Goal: Navigation & Orientation: Find specific page/section

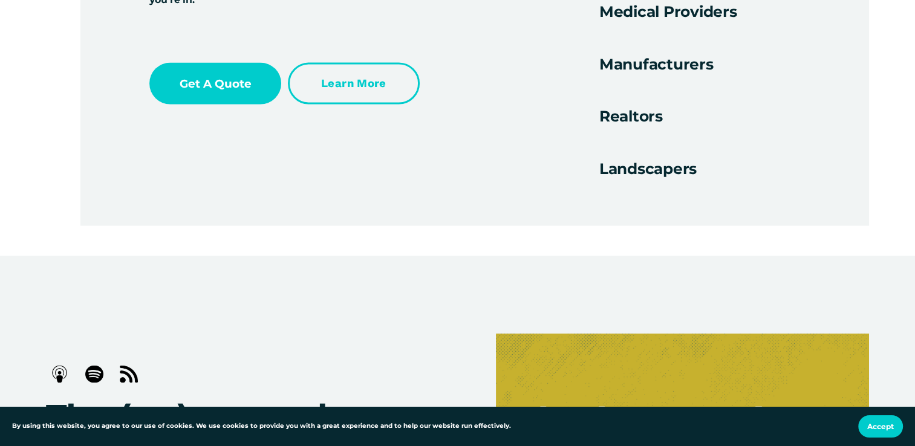
scroll to position [2419, 0]
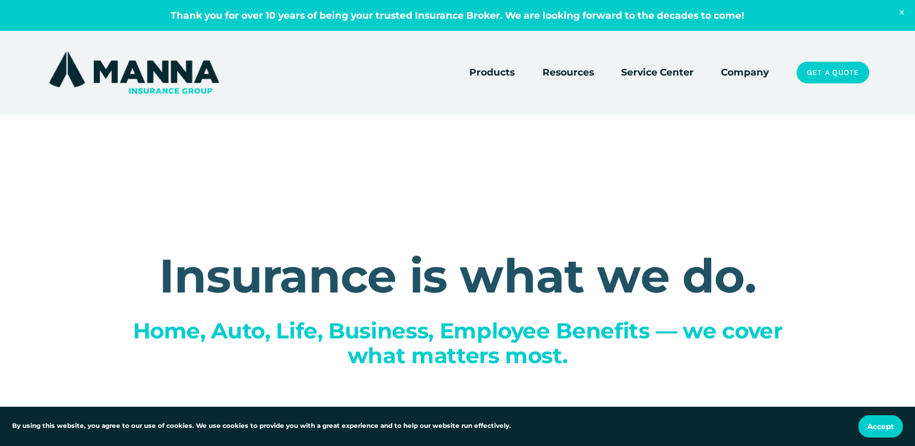
click at [738, 76] on link "Company" at bounding box center [745, 72] width 48 height 17
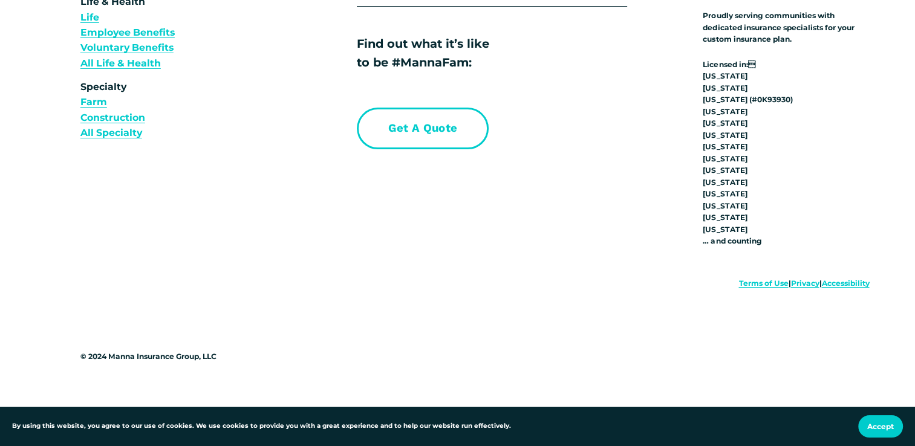
scroll to position [8949, 0]
